Goal: Book appointment/travel/reservation

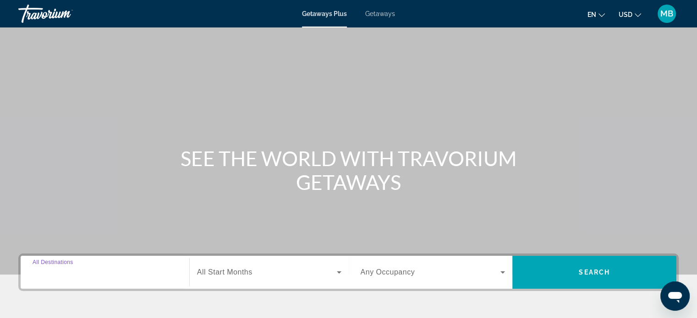
click at [91, 276] on input "Destination All Destinations" at bounding box center [105, 273] width 145 height 11
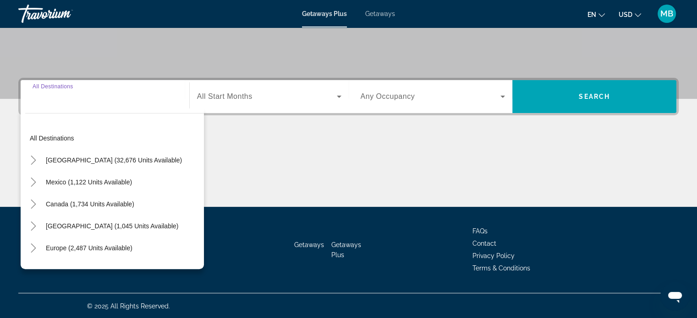
scroll to position [176, 0]
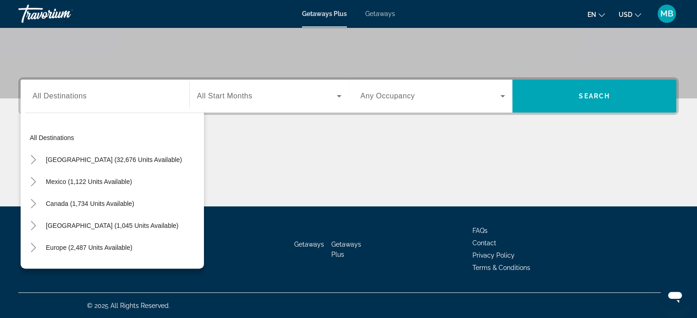
click at [46, 103] on div "Search widget" at bounding box center [105, 96] width 145 height 26
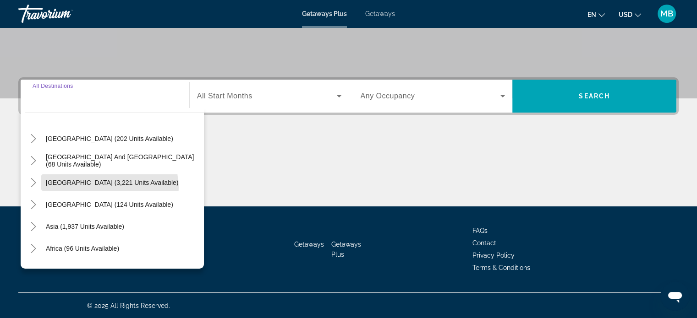
scroll to position [148, 0]
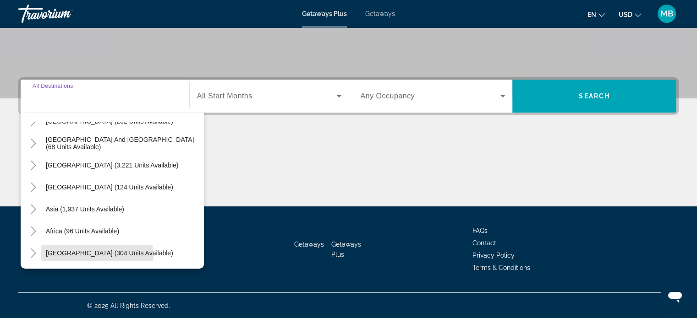
click at [97, 255] on span "[GEOGRAPHIC_DATA] (304 units available)" at bounding box center [109, 253] width 127 height 7
type input "**********"
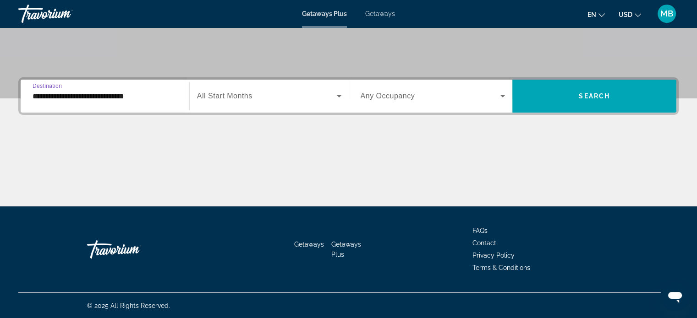
click at [338, 98] on icon "Search widget" at bounding box center [339, 96] width 11 height 11
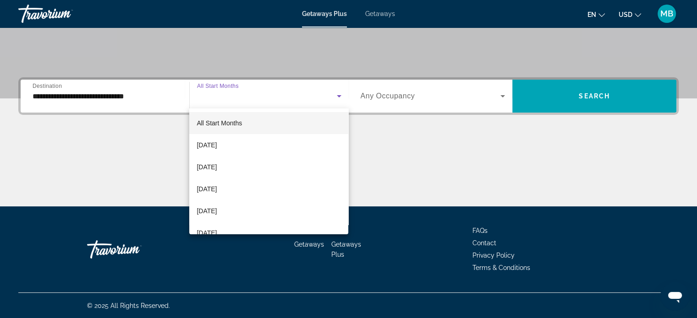
click at [238, 232] on mat-option "[DATE]" at bounding box center [268, 233] width 159 height 22
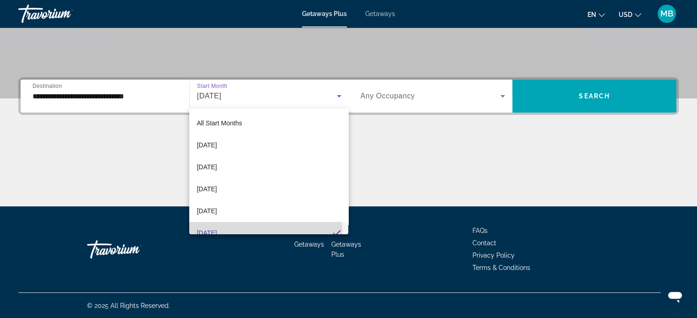
scroll to position [9, 0]
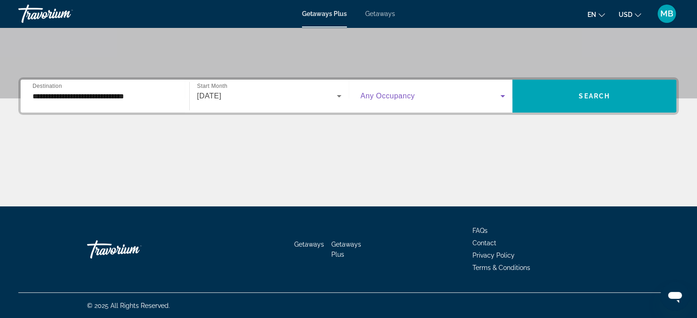
click at [502, 95] on icon "Search widget" at bounding box center [502, 96] width 5 height 2
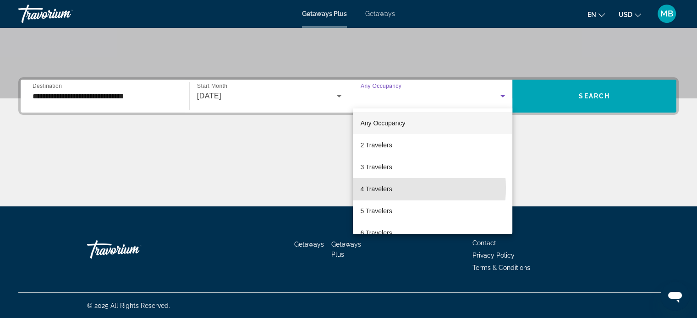
click at [388, 188] on span "4 Travelers" at bounding box center [376, 189] width 32 height 11
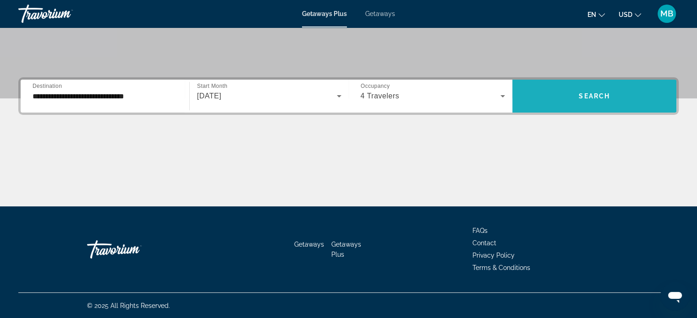
click at [568, 99] on span "Search widget" at bounding box center [594, 96] width 164 height 22
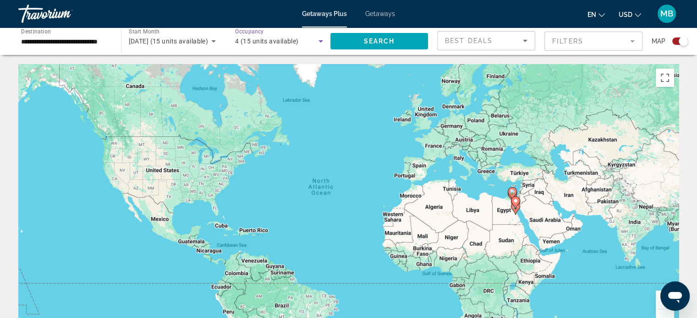
click at [321, 42] on icon "Search widget" at bounding box center [320, 41] width 5 height 2
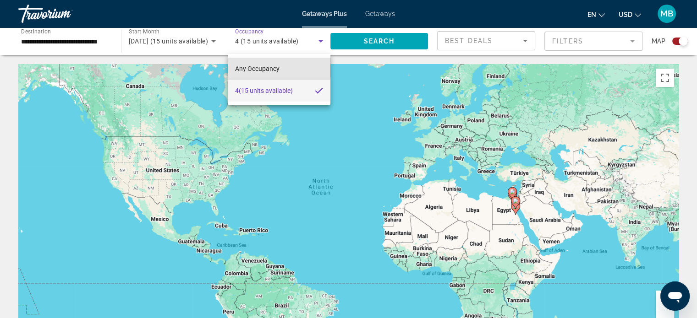
click at [278, 66] on span "Any Occupancy" at bounding box center [257, 68] width 44 height 7
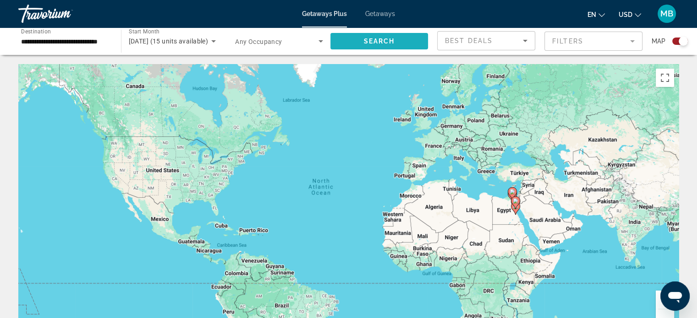
click at [386, 39] on span "Search" at bounding box center [378, 41] width 31 height 7
click at [29, 41] on input "**********" at bounding box center [65, 41] width 88 height 11
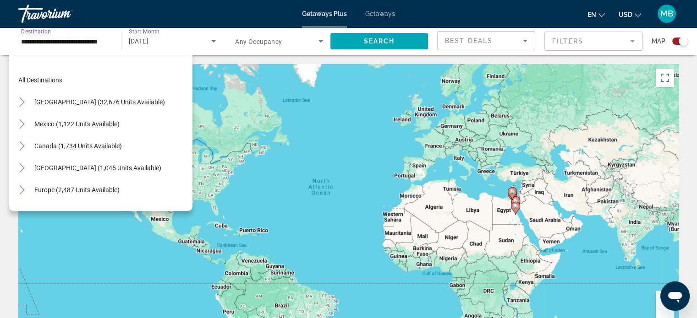
scroll to position [208, 0]
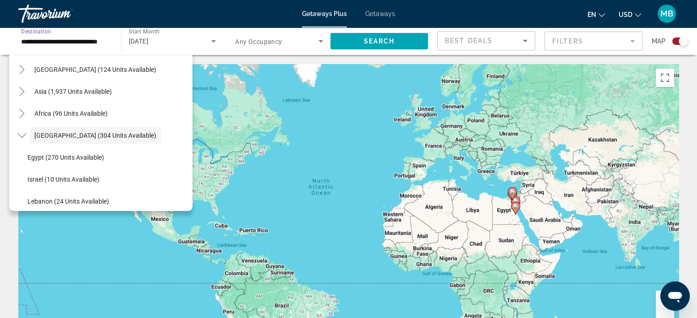
click at [29, 41] on input "**********" at bounding box center [65, 41] width 88 height 11
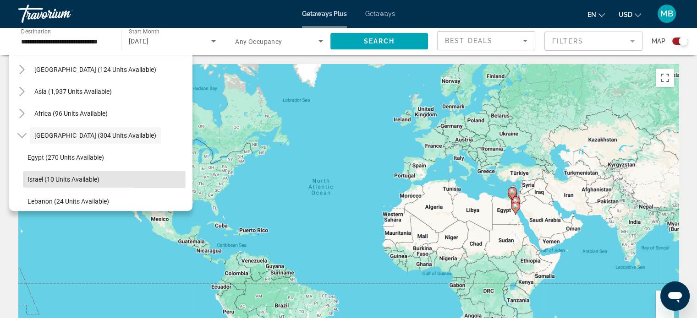
click at [43, 179] on span "Israel (10 units available)" at bounding box center [63, 179] width 72 height 7
type input "**********"
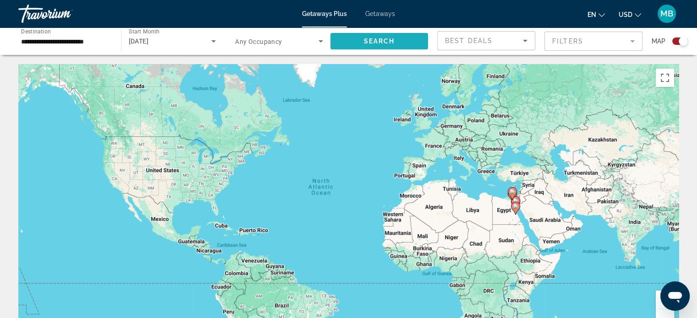
click at [365, 38] on span "Search" at bounding box center [378, 41] width 31 height 7
click at [318, 12] on span "Getaways Plus" at bounding box center [324, 13] width 45 height 7
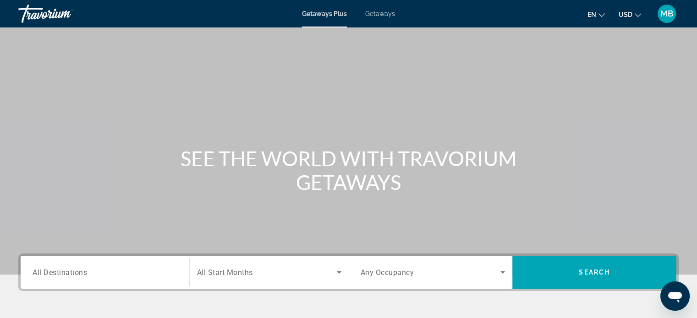
click at [74, 272] on span "All Destinations" at bounding box center [60, 272] width 55 height 9
click at [74, 272] on input "Destination All Destinations" at bounding box center [105, 273] width 145 height 11
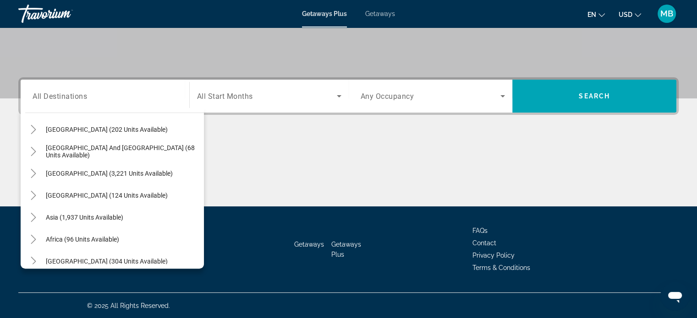
scroll to position [148, 0]
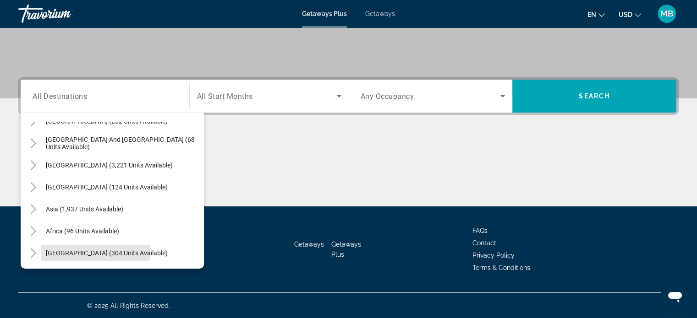
click at [95, 252] on span "[GEOGRAPHIC_DATA] (304 units available)" at bounding box center [107, 253] width 122 height 7
type input "**********"
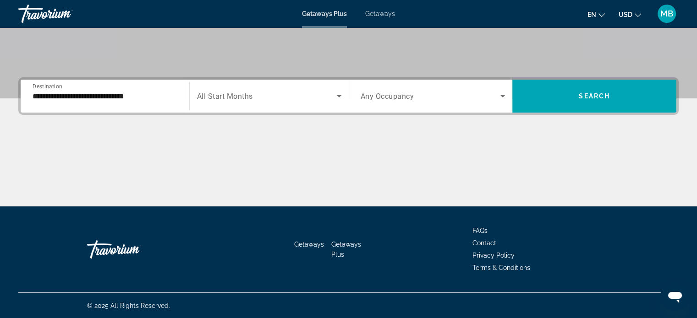
click at [218, 99] on span "All Start Months" at bounding box center [225, 96] width 56 height 9
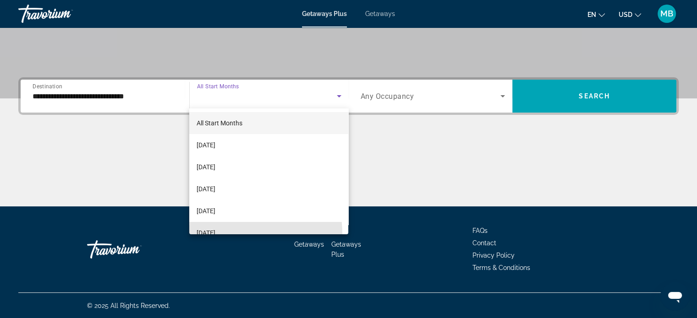
click at [215, 232] on span "[DATE]" at bounding box center [206, 233] width 19 height 11
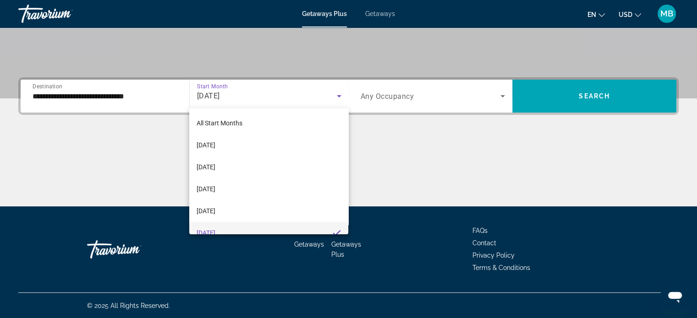
scroll to position [9, 0]
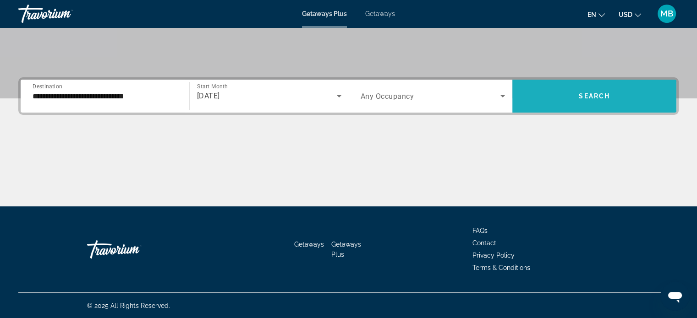
click at [592, 98] on span "Search" at bounding box center [594, 96] width 31 height 7
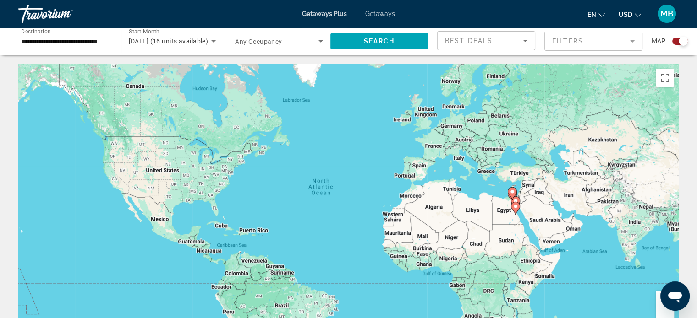
click at [328, 12] on span "Getaways Plus" at bounding box center [324, 13] width 45 height 7
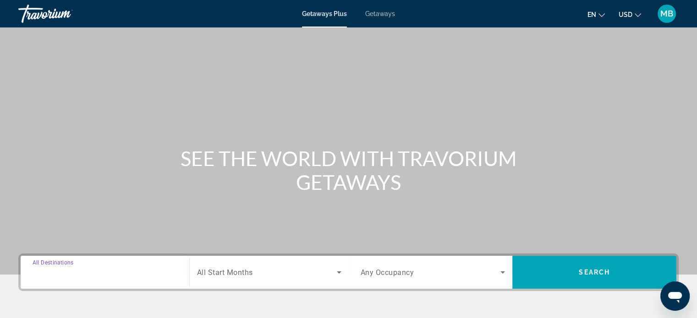
click at [90, 269] on input "Destination All Destinations" at bounding box center [105, 273] width 145 height 11
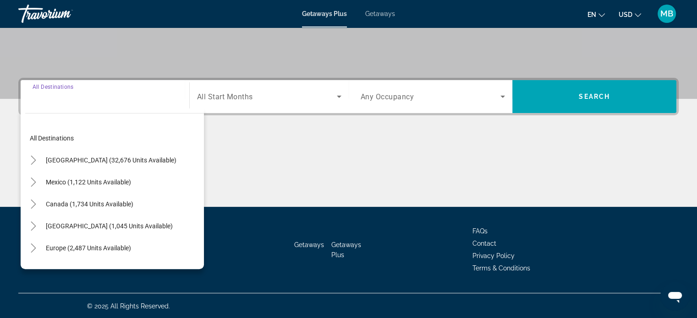
scroll to position [176, 0]
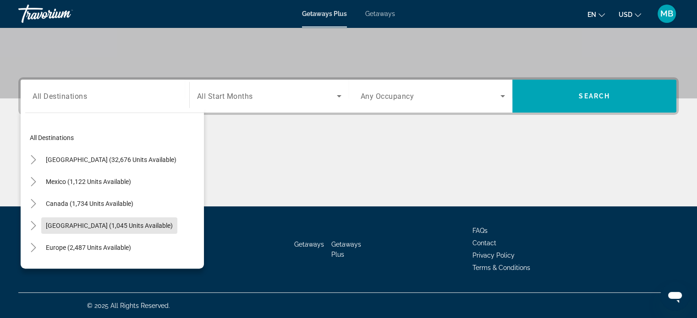
click at [103, 225] on span "[GEOGRAPHIC_DATA] (1,045 units available)" at bounding box center [109, 225] width 127 height 7
type input "**********"
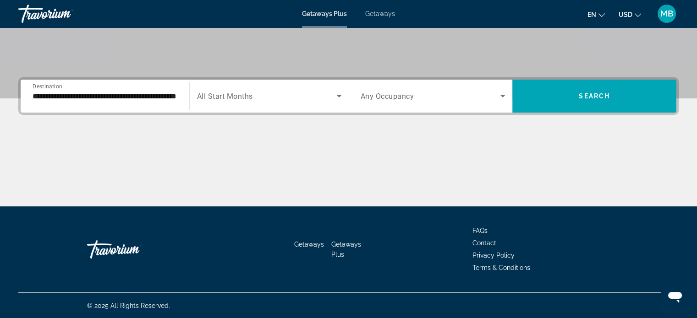
click at [231, 93] on span "All Start Months" at bounding box center [225, 96] width 56 height 9
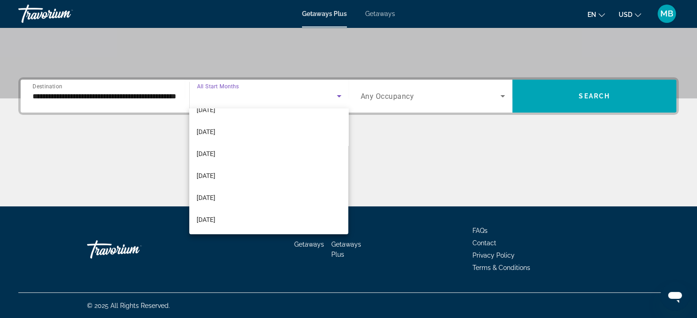
scroll to position [92, 0]
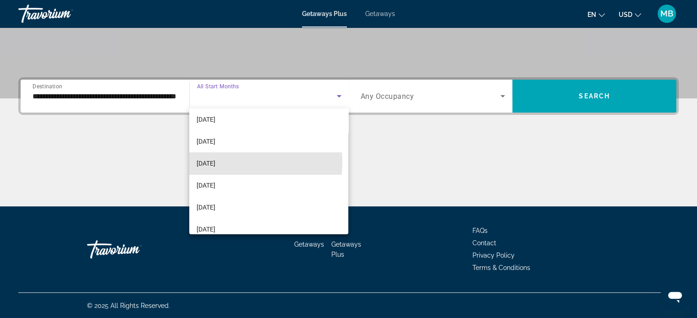
click at [211, 162] on span "[DATE]" at bounding box center [206, 163] width 19 height 11
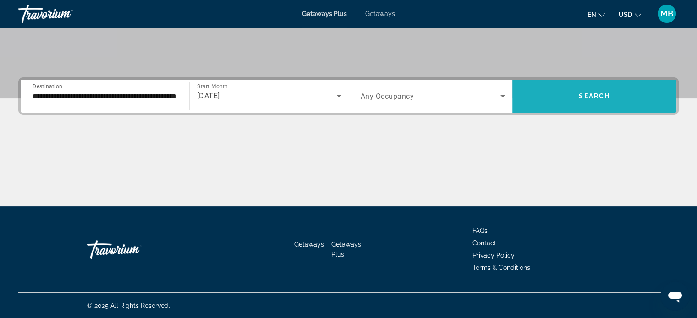
click at [587, 93] on span "Search" at bounding box center [594, 96] width 31 height 7
